Goal: Task Accomplishment & Management: Use online tool/utility

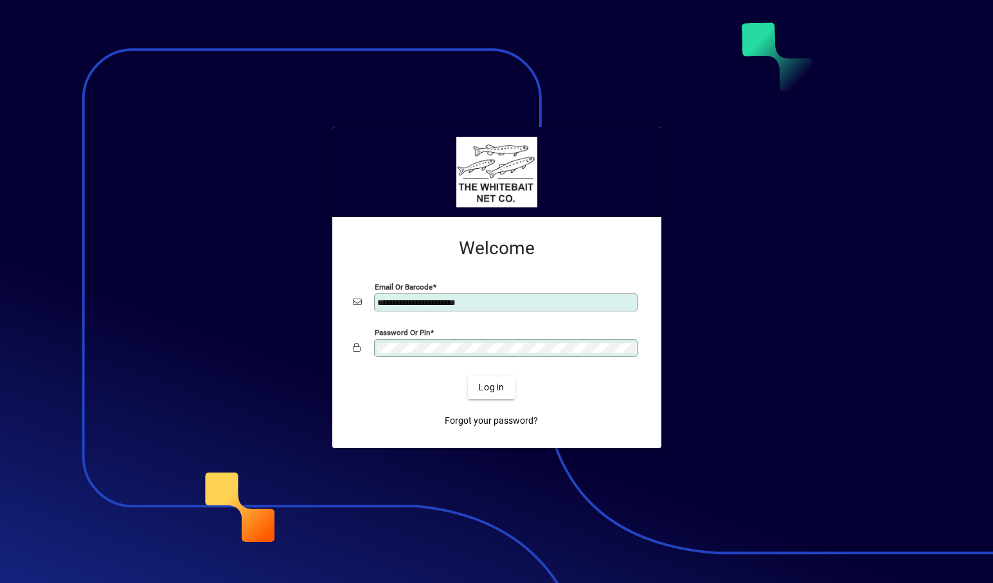
click at [673, 531] on div at bounding box center [496, 291] width 993 height 583
click at [813, 330] on div at bounding box center [496, 291] width 993 height 583
click at [611, 252] on h2 "Welcome" at bounding box center [497, 249] width 288 height 22
click at [778, 5] on div at bounding box center [496, 291] width 993 height 583
click at [796, 3] on div at bounding box center [496, 291] width 993 height 583
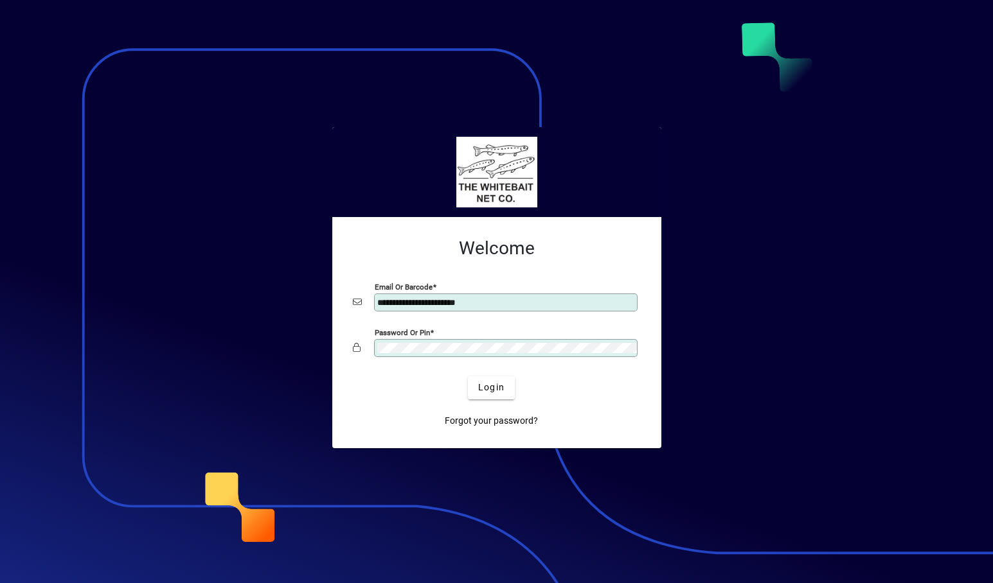
click at [815, 4] on div at bounding box center [496, 291] width 993 height 583
click at [864, 5] on div at bounding box center [496, 291] width 993 height 583
